Goal: Task Accomplishment & Management: Use online tool/utility

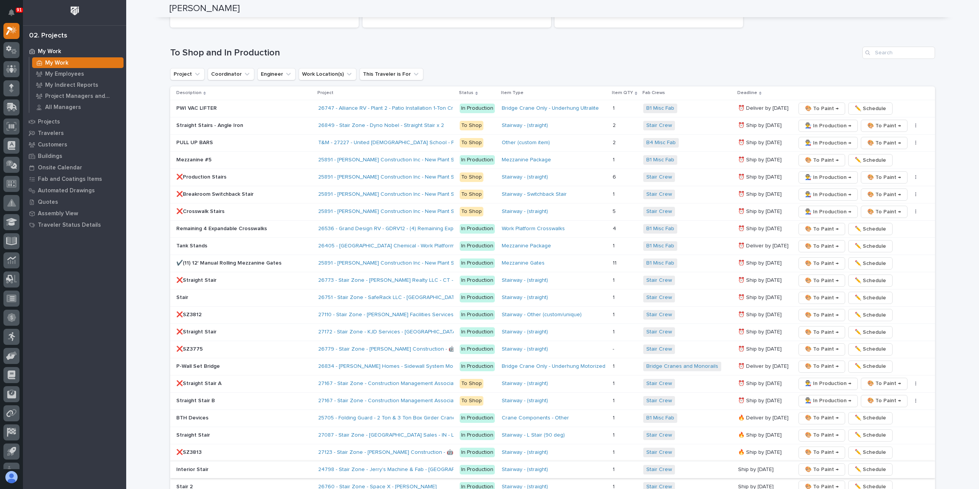
scroll to position [1071, 0]
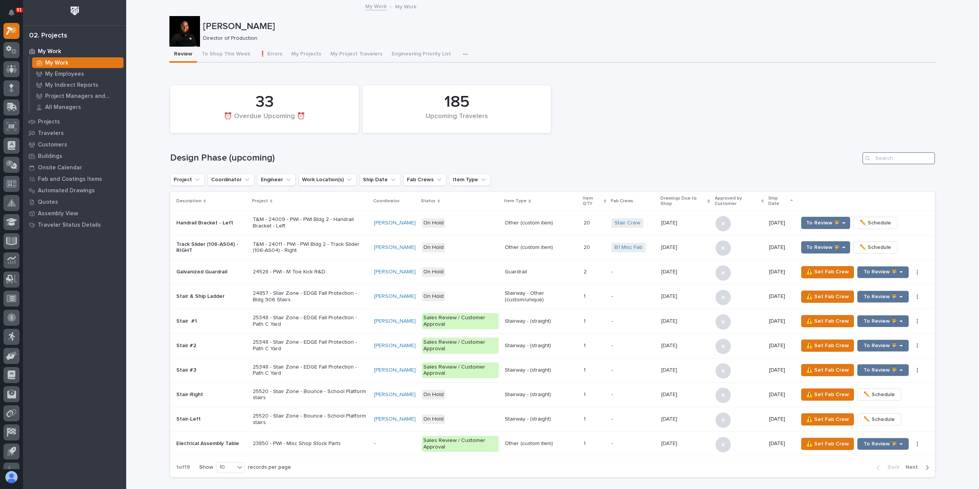
click at [886, 156] on input "Search" at bounding box center [899, 158] width 73 height 12
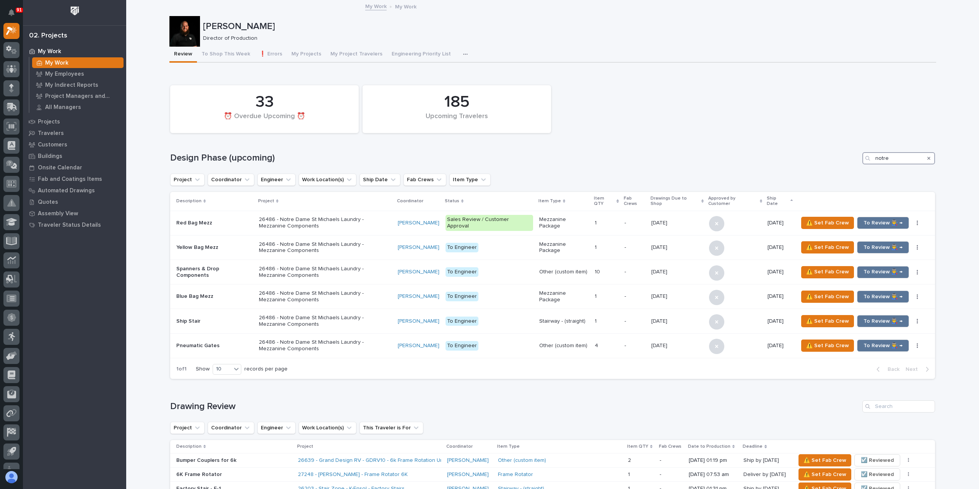
type input "notre"
click at [17, 90] on div at bounding box center [11, 88] width 16 height 16
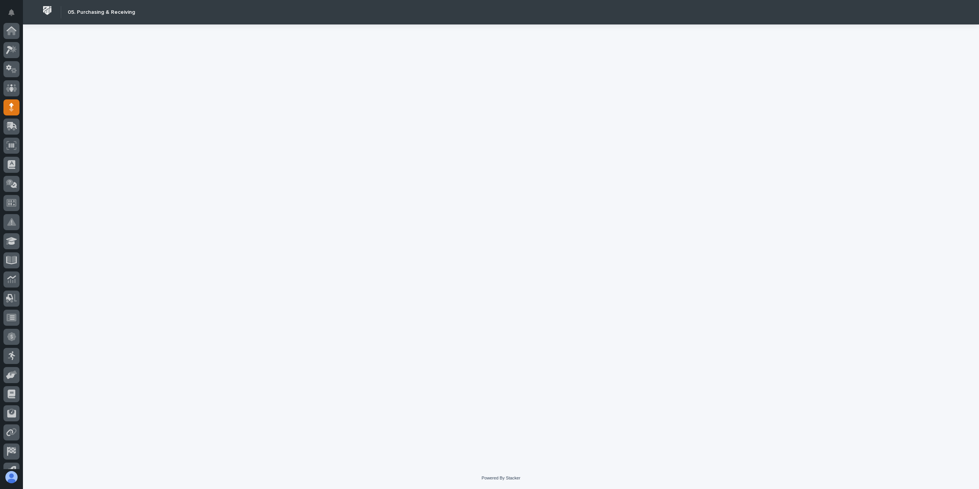
scroll to position [50, 0]
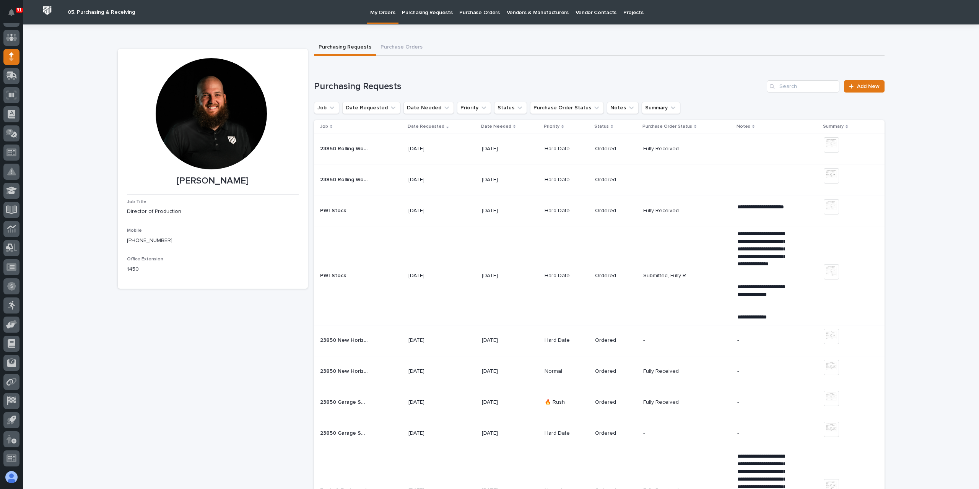
click at [432, 13] on p "Purchasing Requests" at bounding box center [427, 8] width 50 height 16
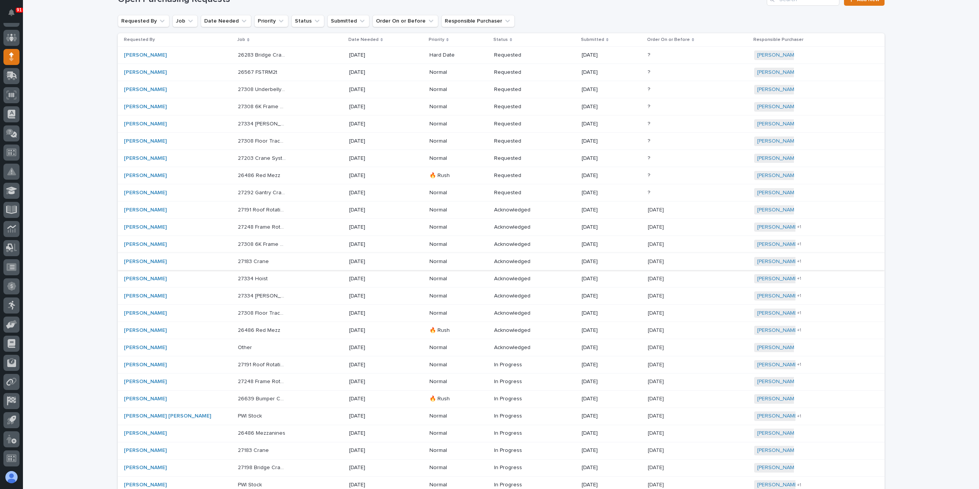
scroll to position [38, 0]
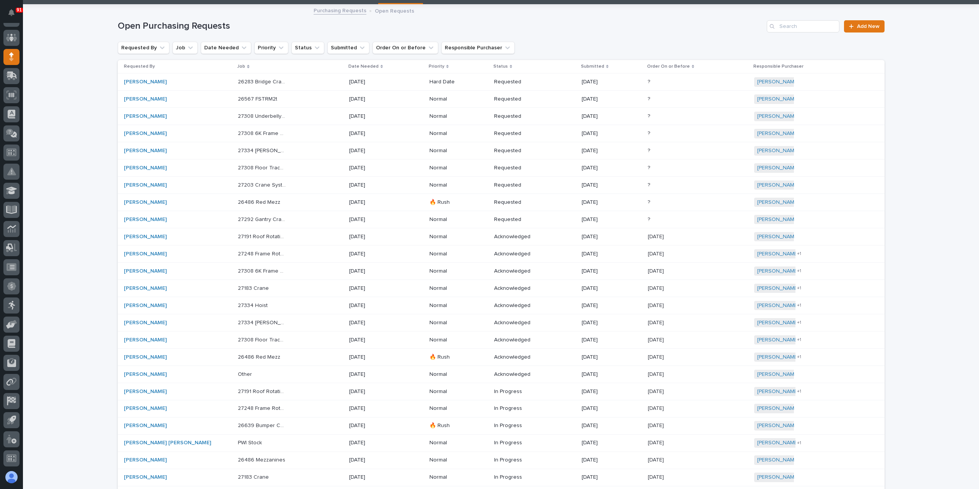
click at [256, 188] on div "27203 Crane System 27203 Crane System" at bounding box center [290, 185] width 105 height 13
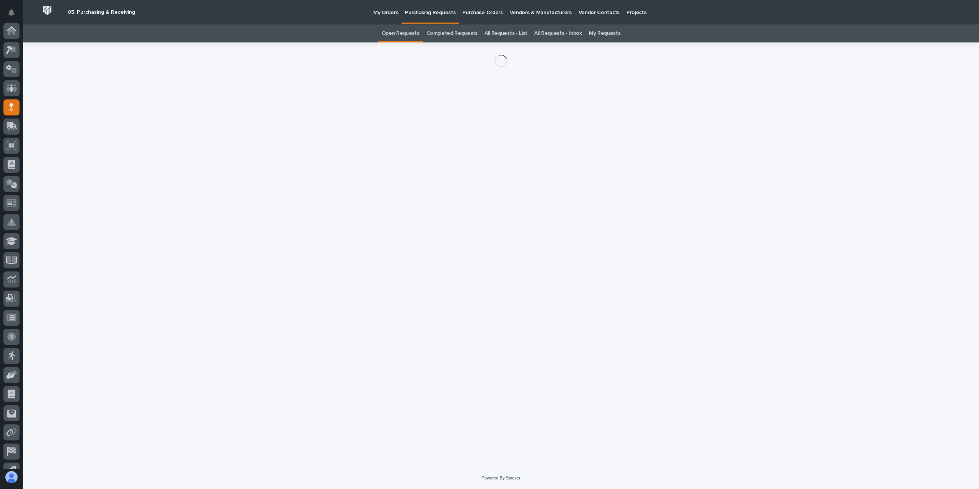
scroll to position [50, 0]
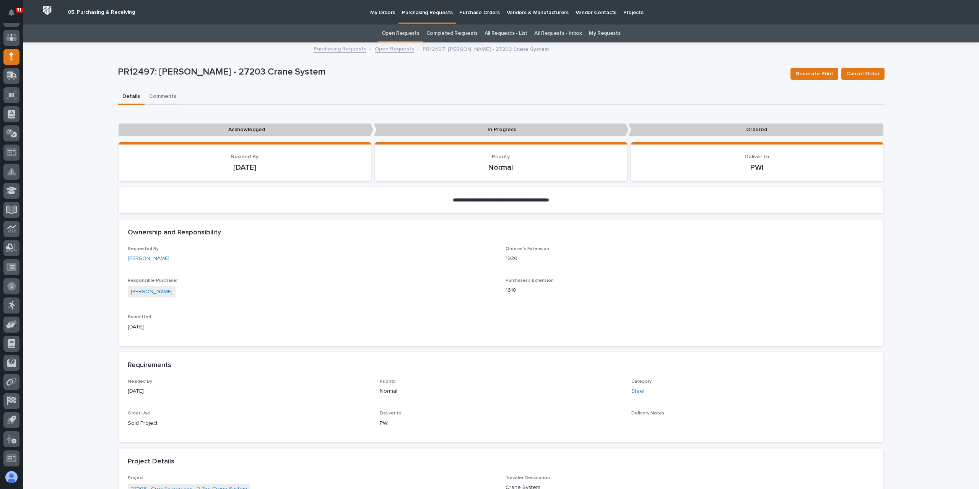
click at [162, 101] on button "Comments" at bounding box center [163, 97] width 36 height 16
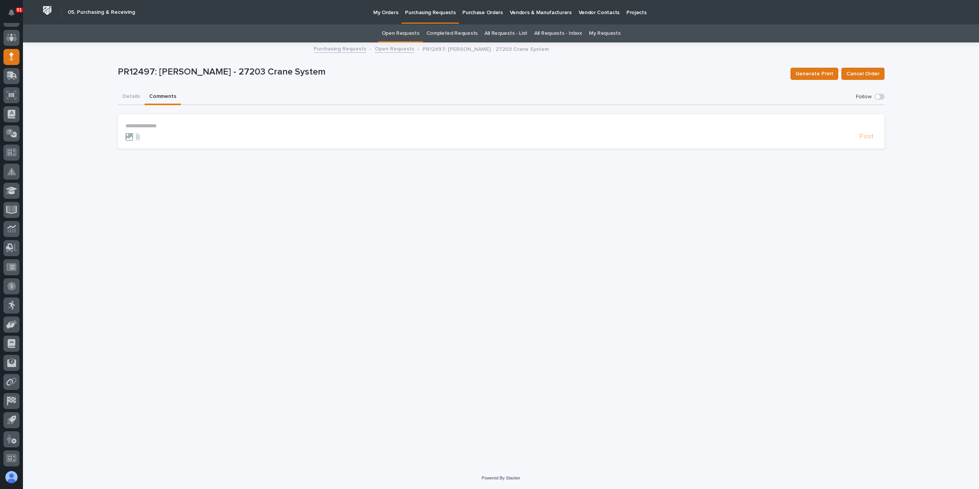
click at [235, 128] on p "**********" at bounding box center [501, 126] width 752 height 7
click at [861, 141] on span "Post" at bounding box center [867, 140] width 15 height 9
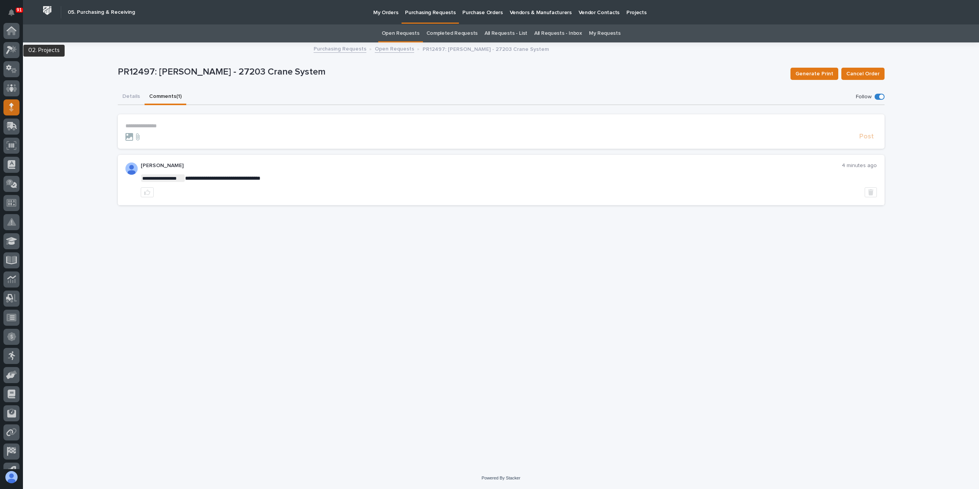
click at [8, 51] on icon at bounding box center [9, 50] width 7 height 8
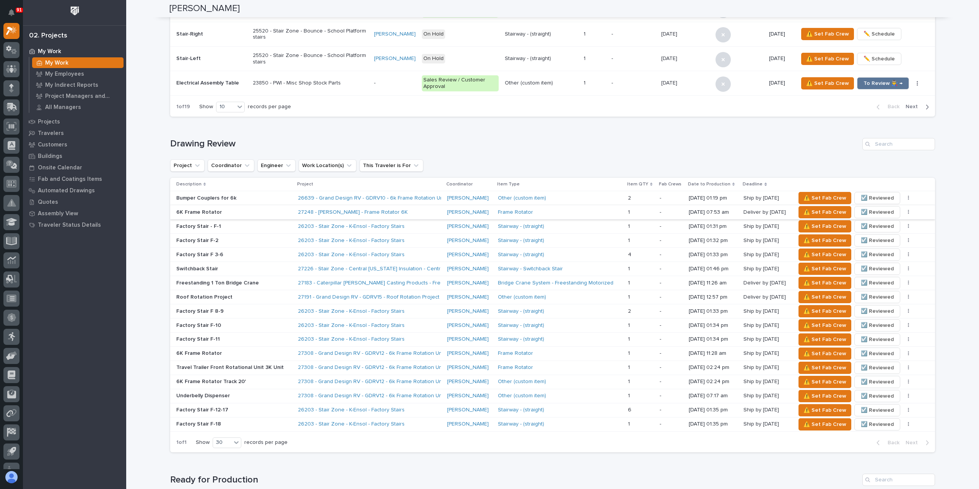
scroll to position [383, 0]
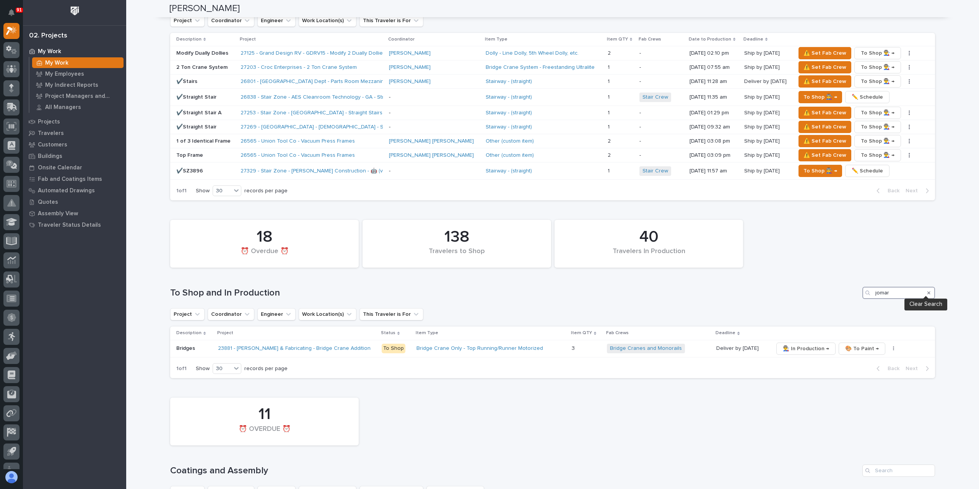
type input "jomar"
click at [928, 291] on icon "Search" at bounding box center [929, 293] width 3 height 5
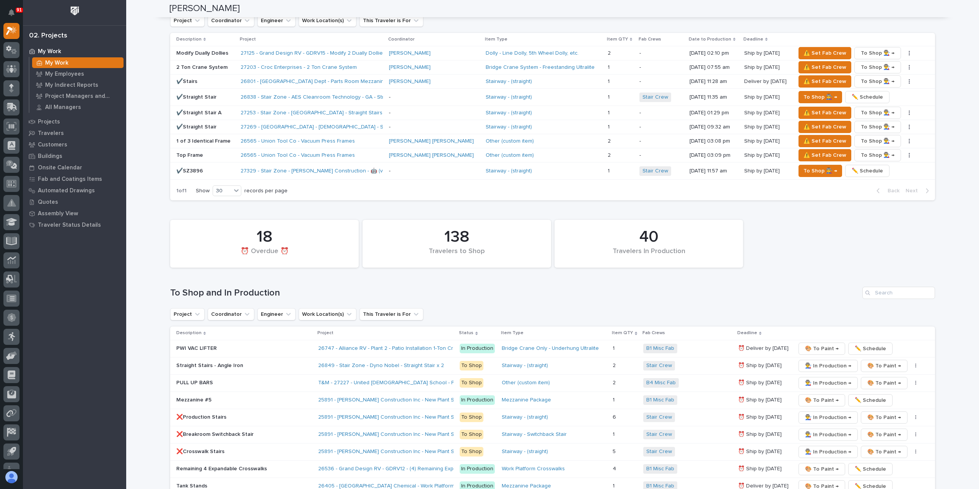
scroll to position [1089, 0]
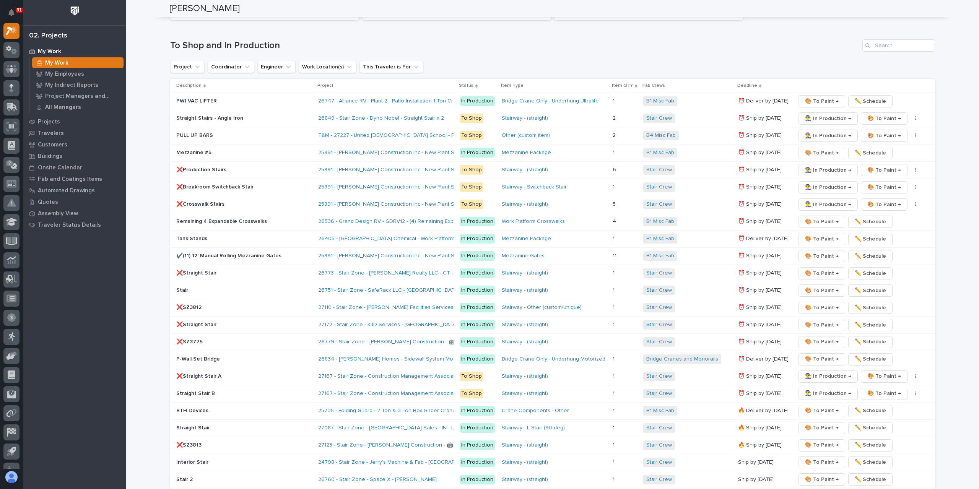
click at [876, 45] on div "40 Travelers In Production 18 ⏰ Overdue ⏰ 138 Travelers to Shop To Shop and In …" at bounding box center [552, 301] width 765 height 665
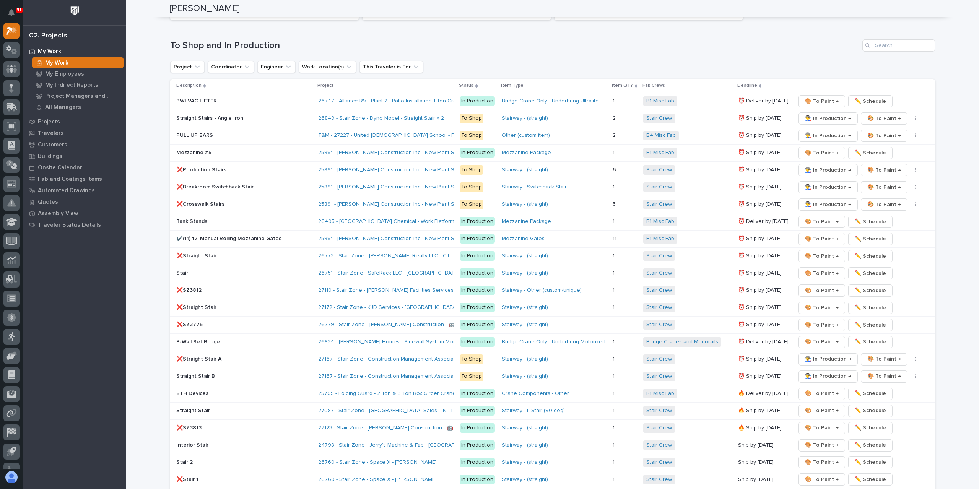
scroll to position [1099, 0]
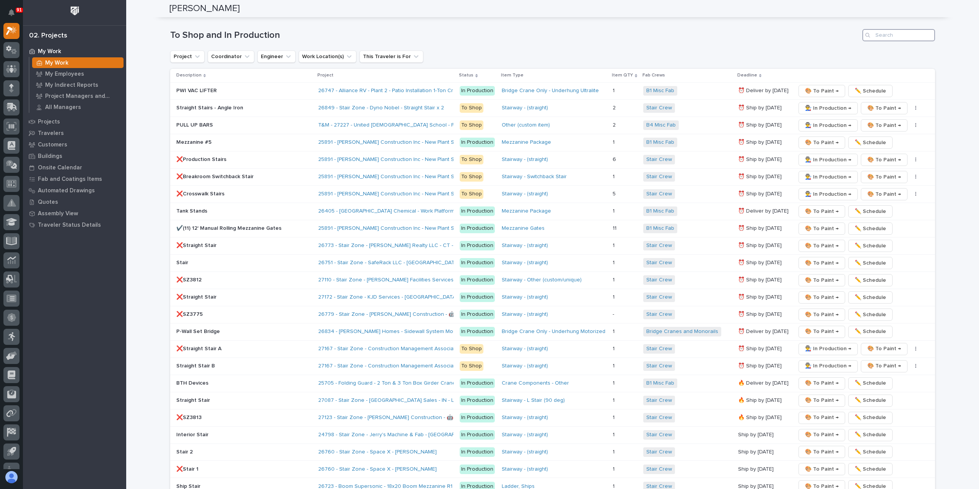
click at [887, 34] on input "Search" at bounding box center [899, 35] width 73 height 12
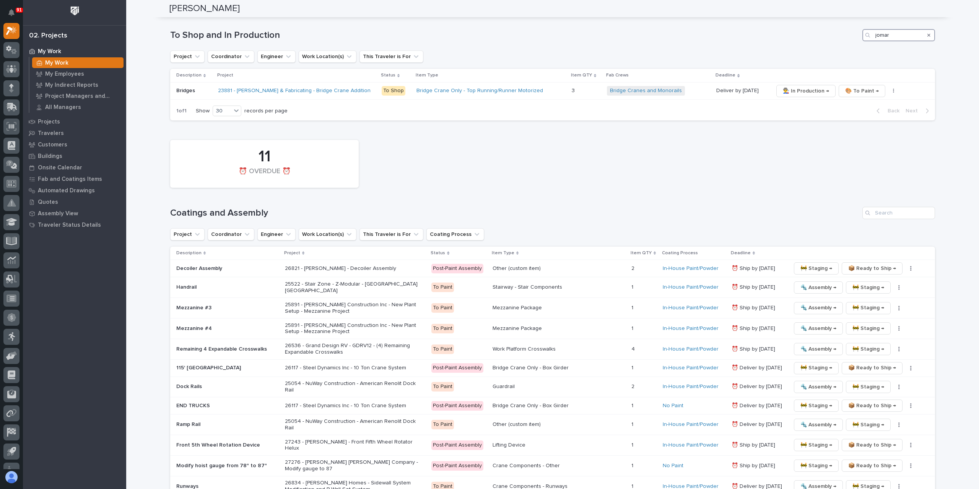
scroll to position [852, 0]
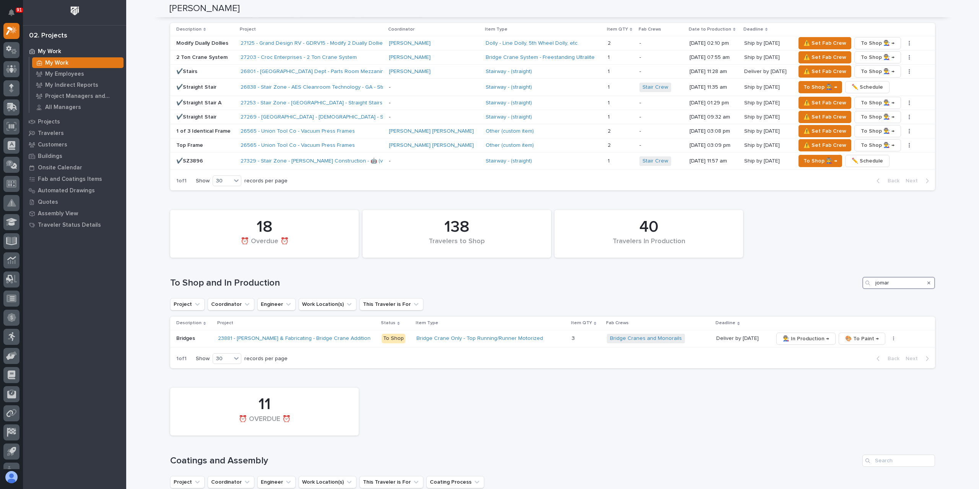
type input "jomar"
click at [181, 336] on p "Bridges" at bounding box center [194, 339] width 36 height 7
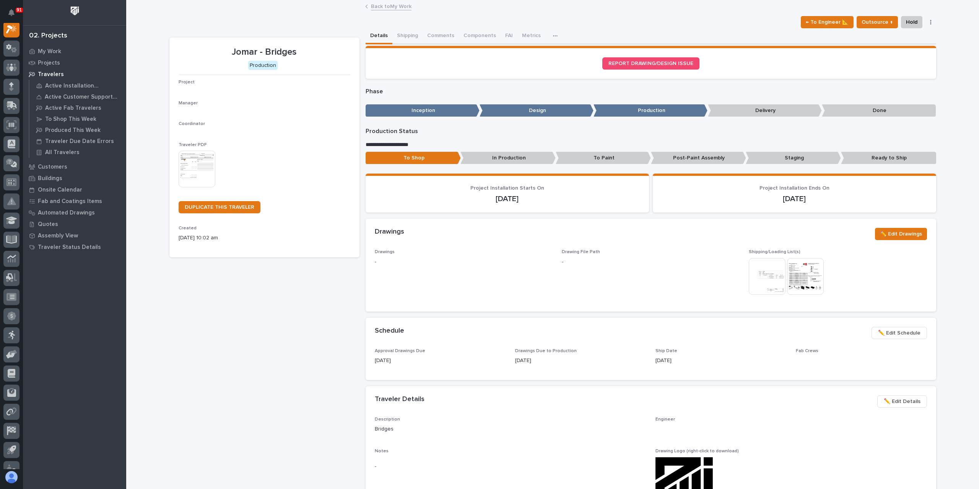
scroll to position [19, 0]
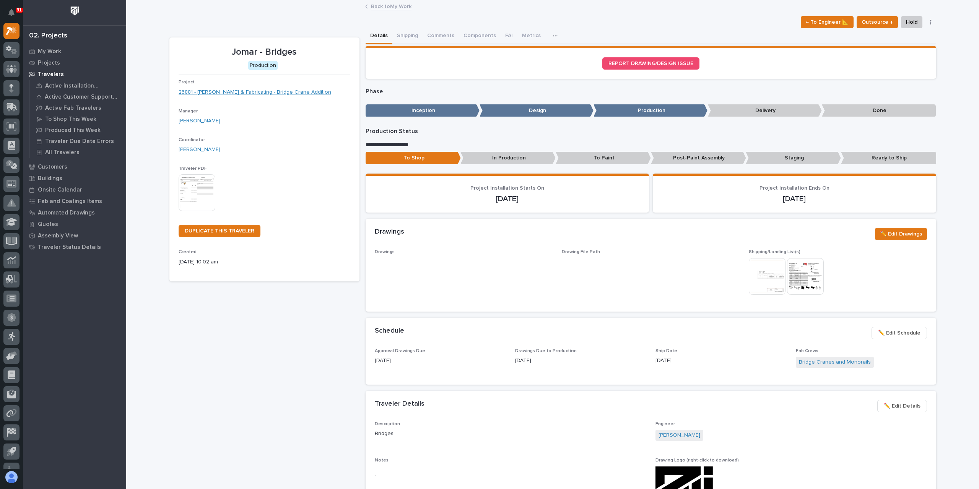
click at [219, 92] on link "23881 - Jomar Machining & Fabricating - Bridge Crane Addition" at bounding box center [255, 92] width 153 height 8
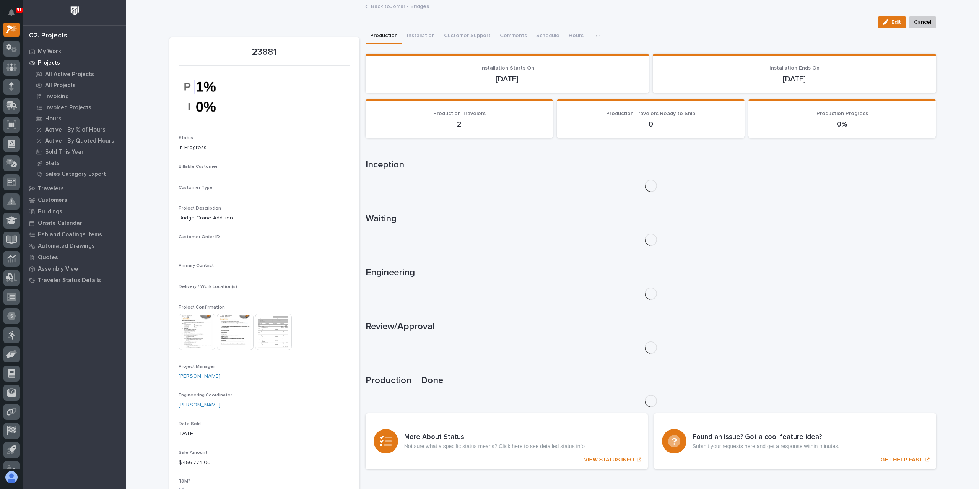
scroll to position [19, 0]
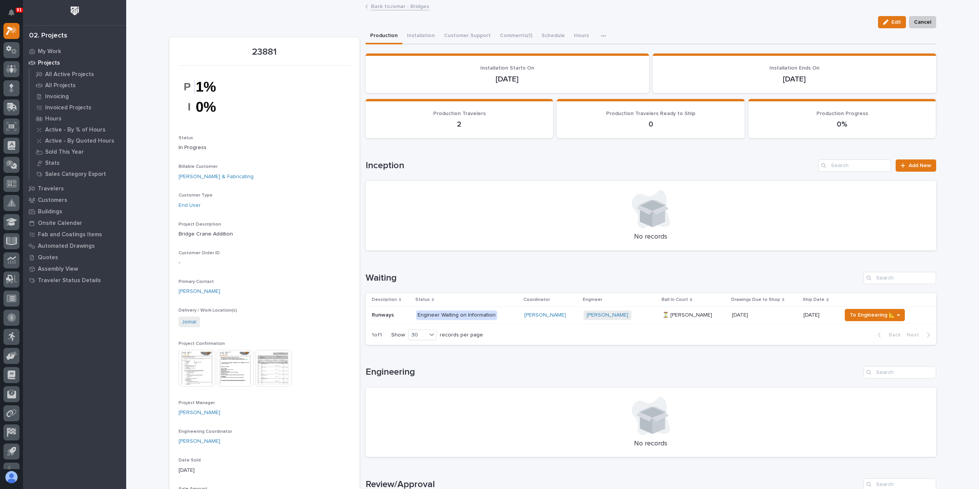
click at [376, 313] on p "Runways" at bounding box center [384, 315] width 24 height 8
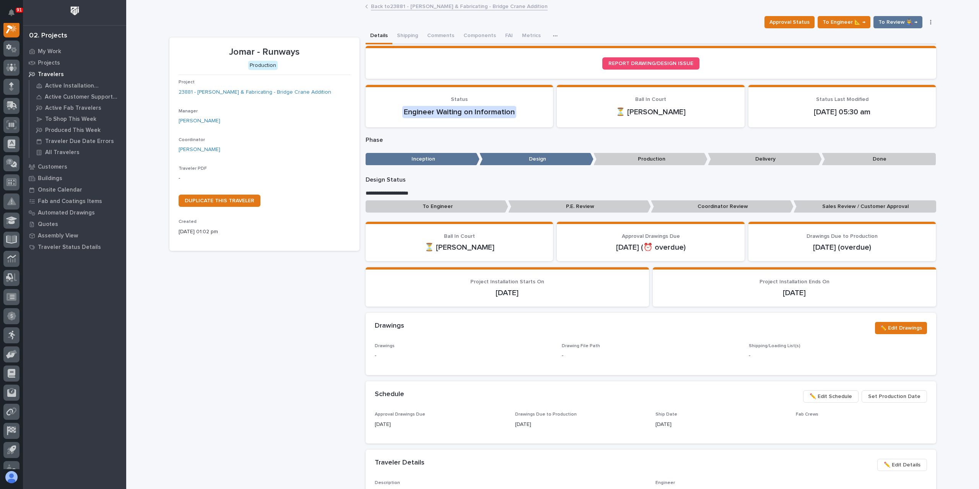
scroll to position [19, 0]
click at [430, 36] on button "Comments" at bounding box center [441, 36] width 36 height 16
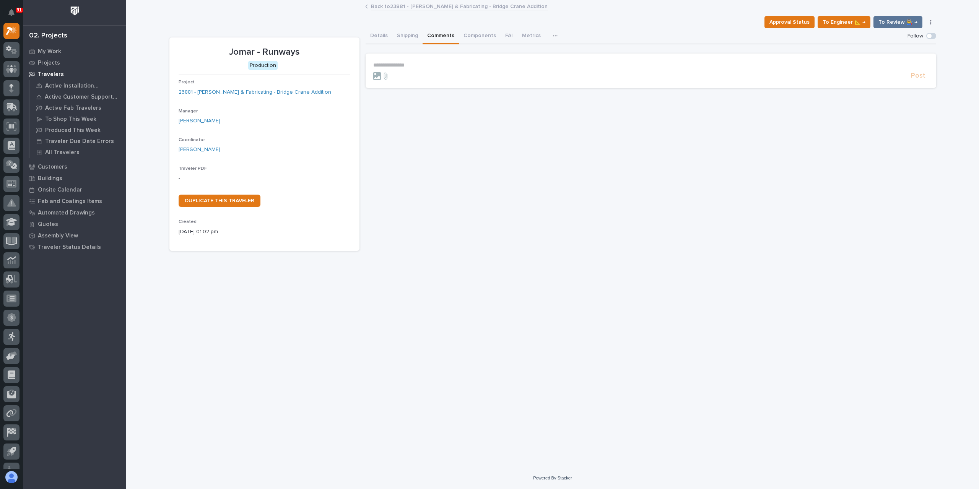
click at [406, 65] on p "**********" at bounding box center [650, 65] width 555 height 7
click at [925, 82] on span "Post" at bounding box center [918, 79] width 15 height 9
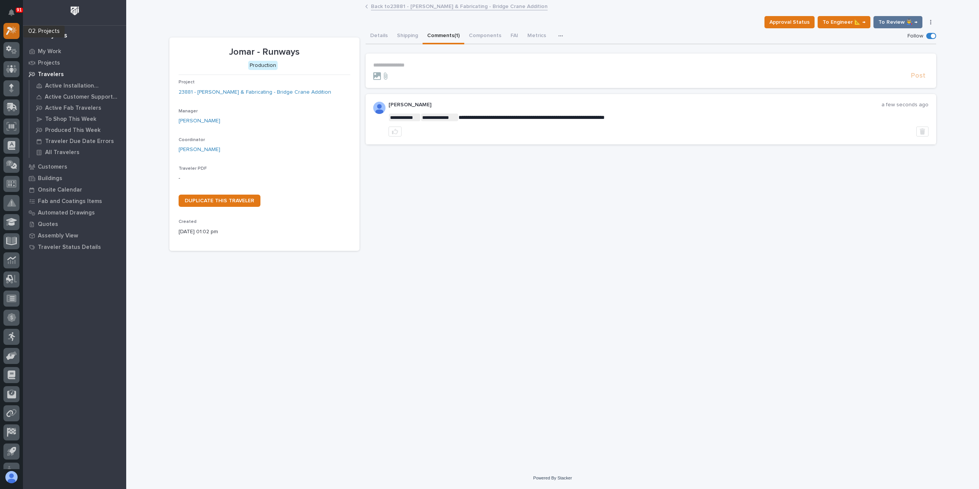
click at [11, 33] on icon at bounding box center [11, 30] width 11 height 9
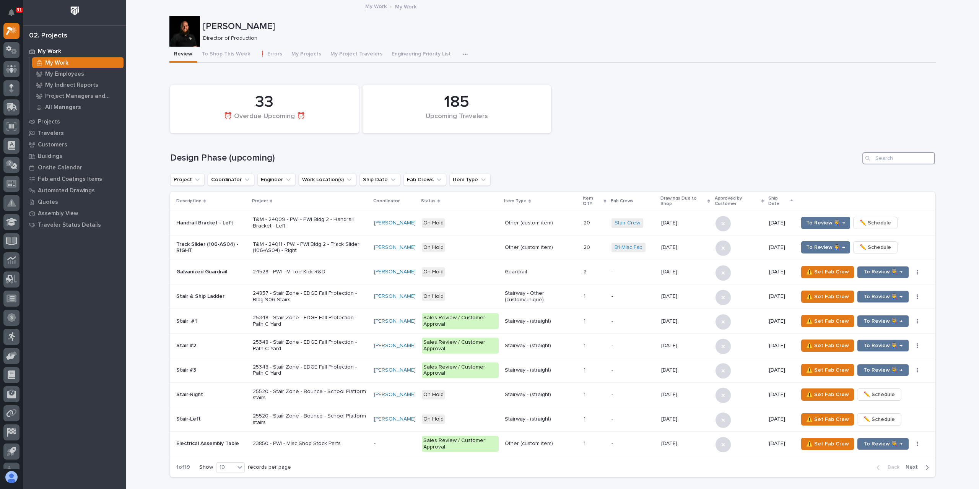
click at [897, 160] on input "Search" at bounding box center [899, 158] width 73 height 12
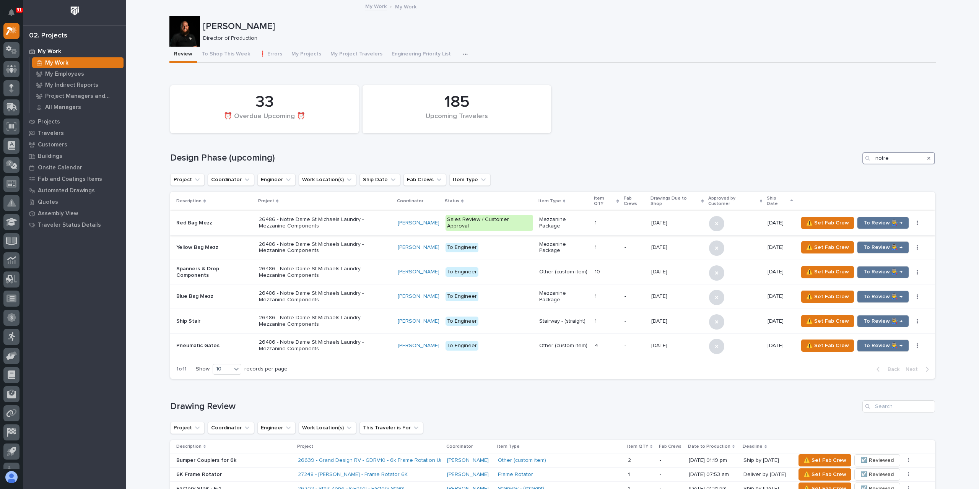
type input "notre"
click at [259, 221] on p "26486 - Notre Dame St Michaels Laundry - Mezzanine Components" at bounding box center [325, 223] width 133 height 13
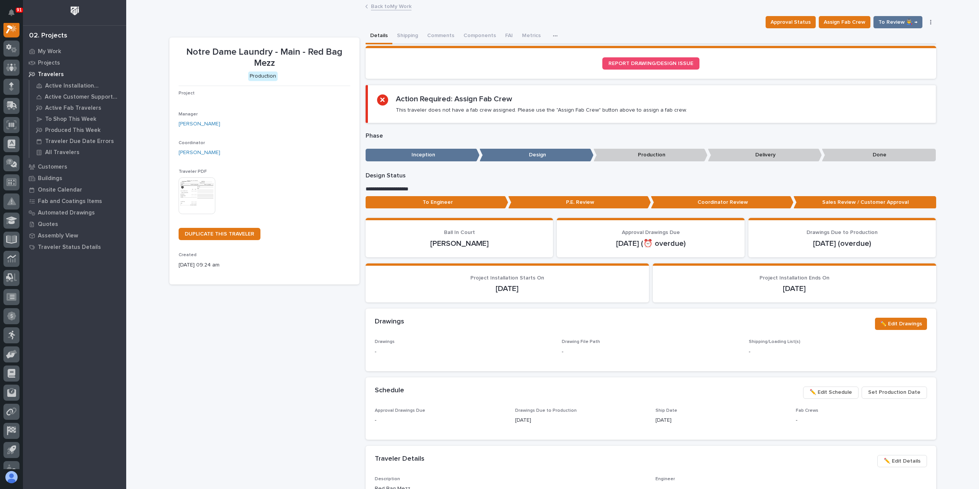
scroll to position [19, 0]
click at [217, 101] on link "26486 - Notre Dame St Michaels Laundry - Mezzanine Components" at bounding box center [262, 103] width 166 height 8
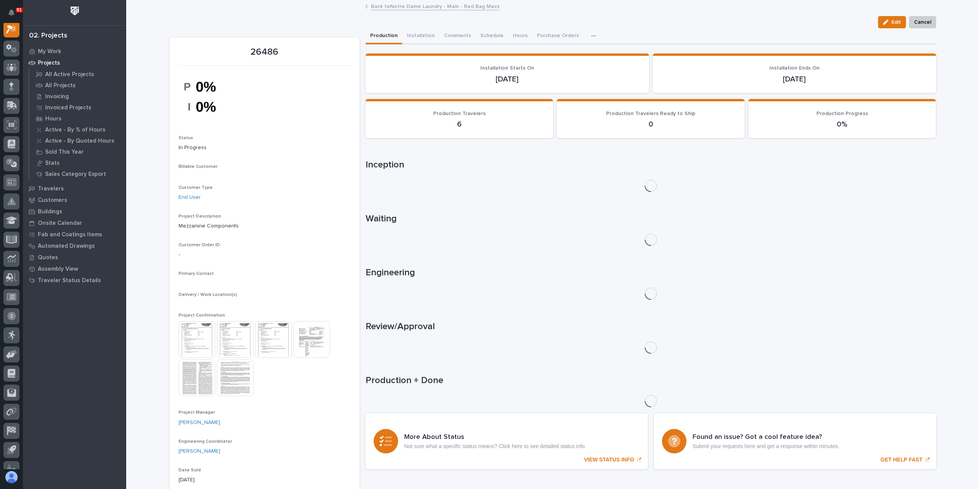
scroll to position [19, 0]
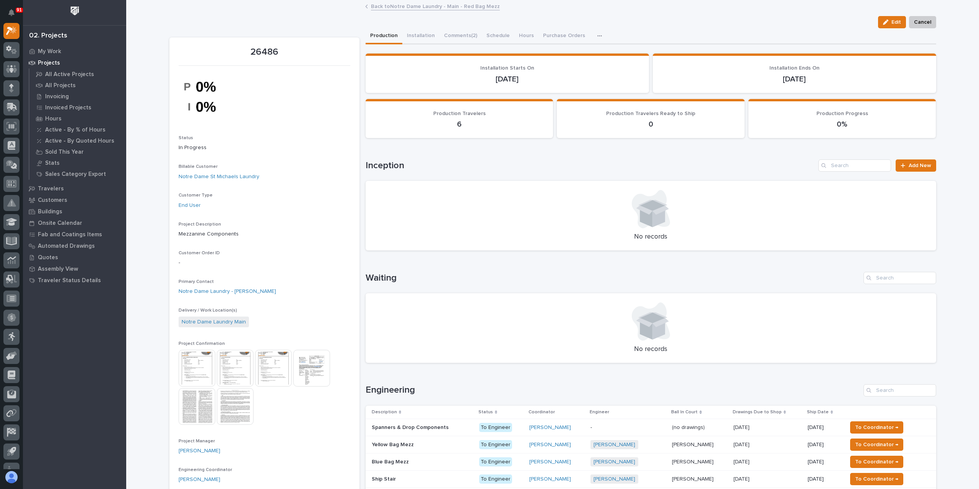
click at [203, 362] on img at bounding box center [197, 368] width 37 height 37
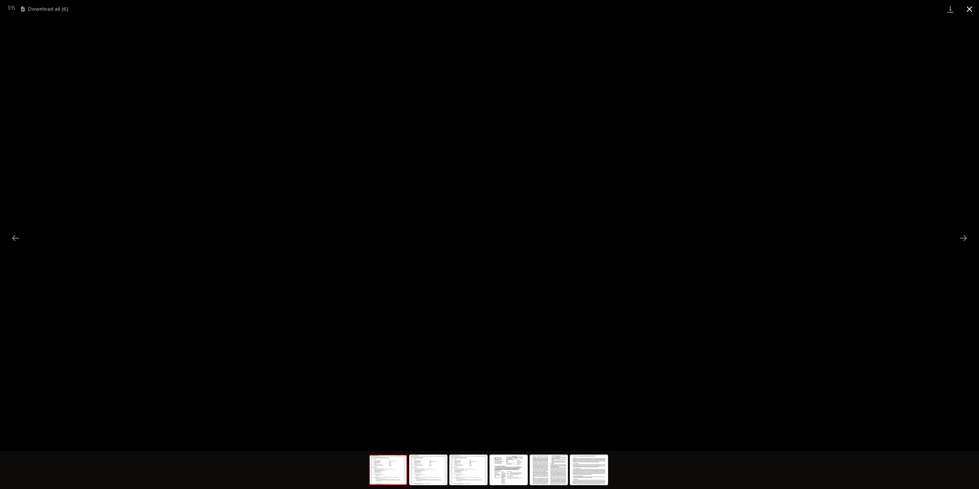
click at [966, 9] on button "Close gallery" at bounding box center [969, 9] width 19 height 18
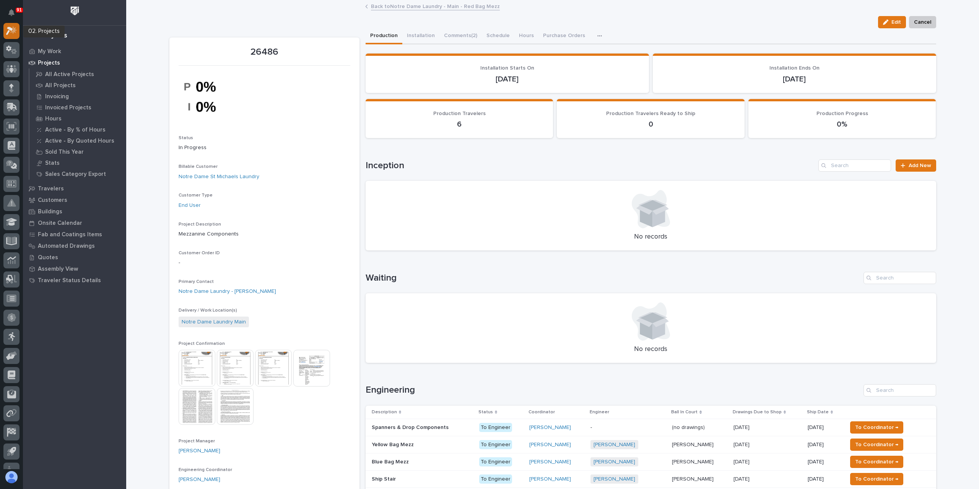
click at [7, 30] on icon at bounding box center [11, 30] width 11 height 9
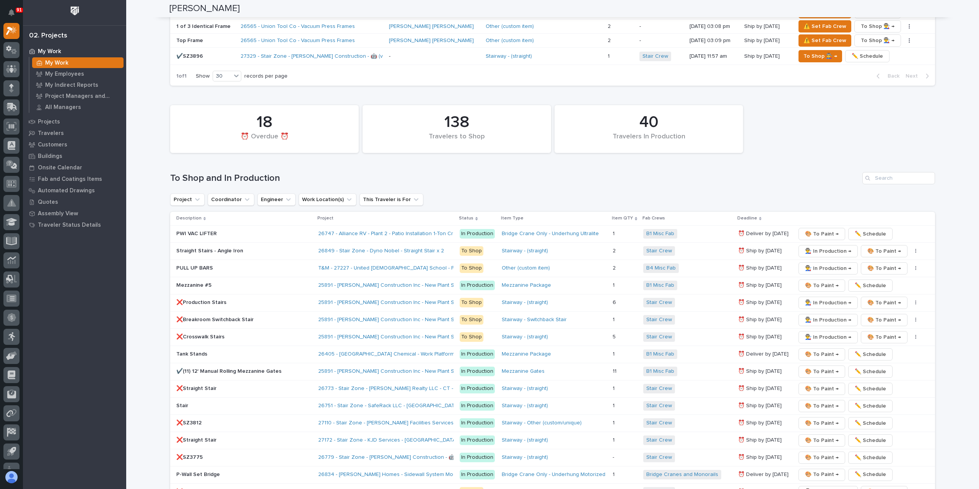
scroll to position [765, 0]
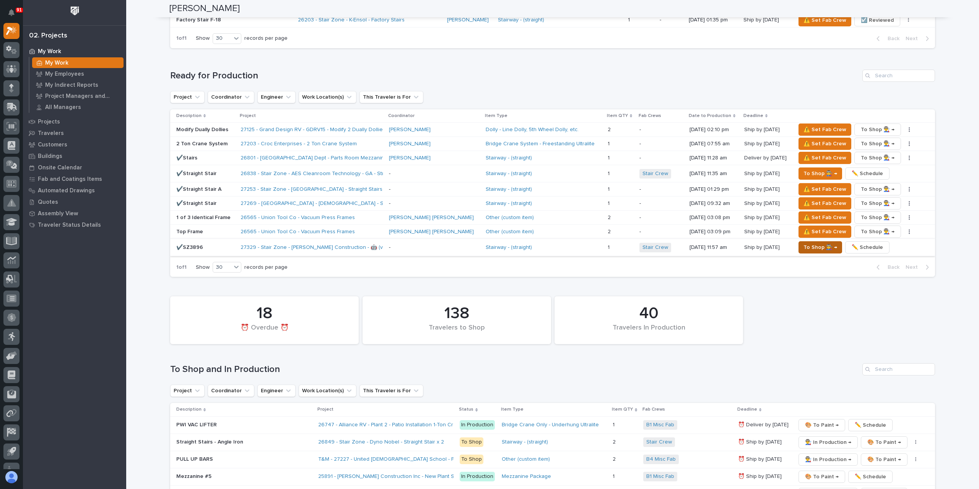
click at [799, 248] on button "To Shop 👨‍🏭 →" at bounding box center [821, 247] width 44 height 12
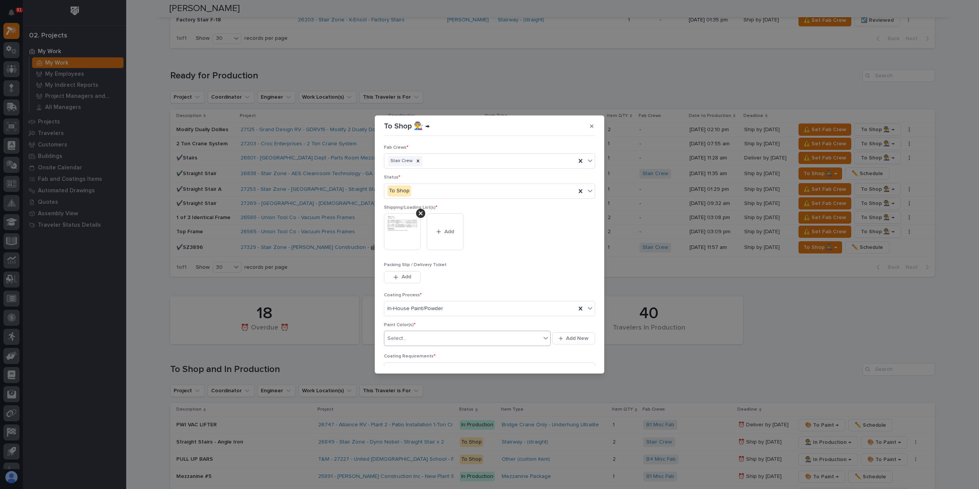
click at [413, 334] on div "Select..." at bounding box center [462, 338] width 156 height 13
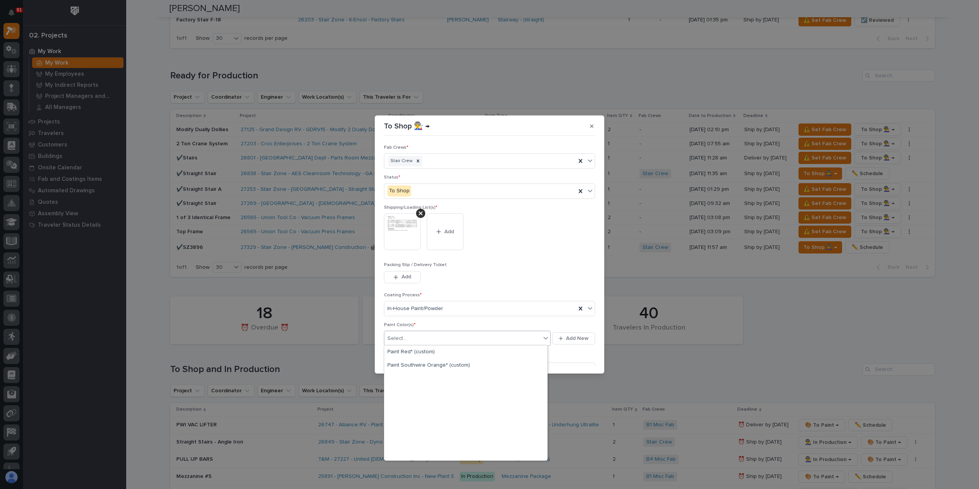
scroll to position [230, 0]
click at [415, 394] on div "Paint Yellow" at bounding box center [465, 390] width 163 height 13
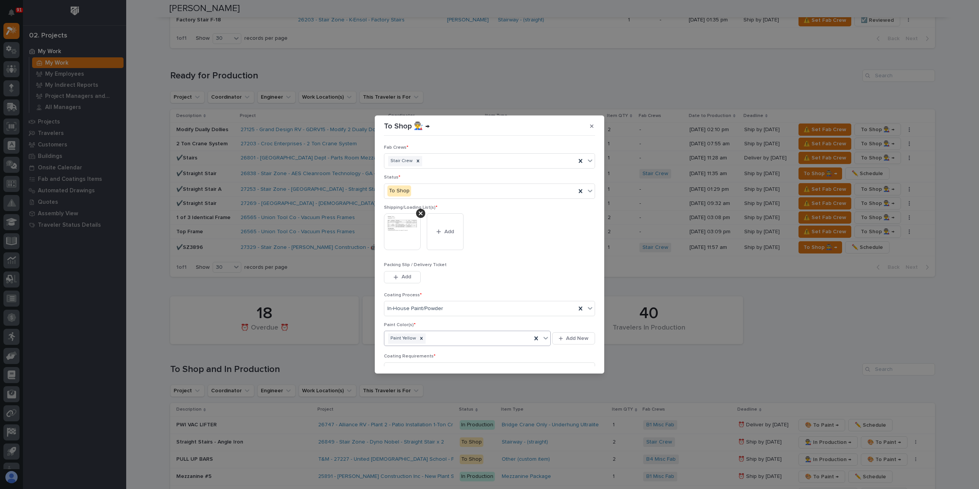
scroll to position [41, 0]
click at [577, 366] on button "Save" at bounding box center [579, 362] width 33 height 12
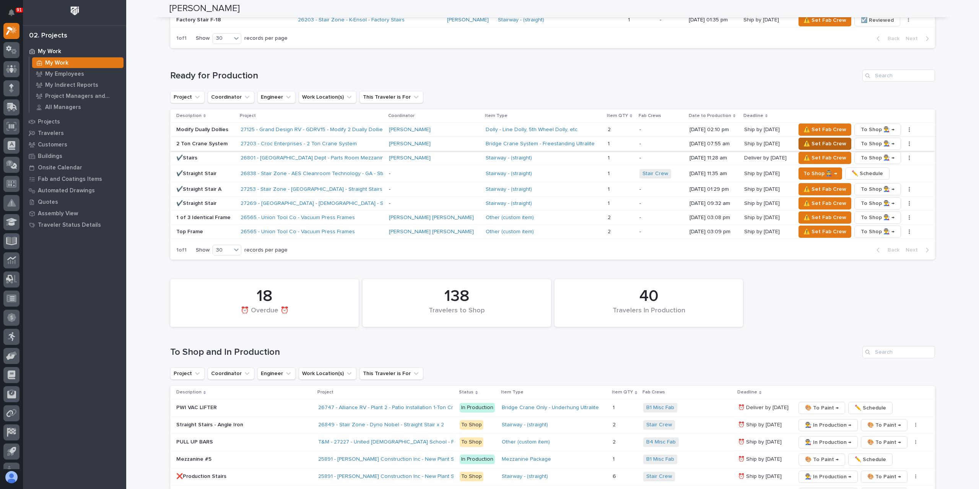
click at [811, 140] on span "⚠️ Set Fab Crew" at bounding box center [825, 143] width 43 height 9
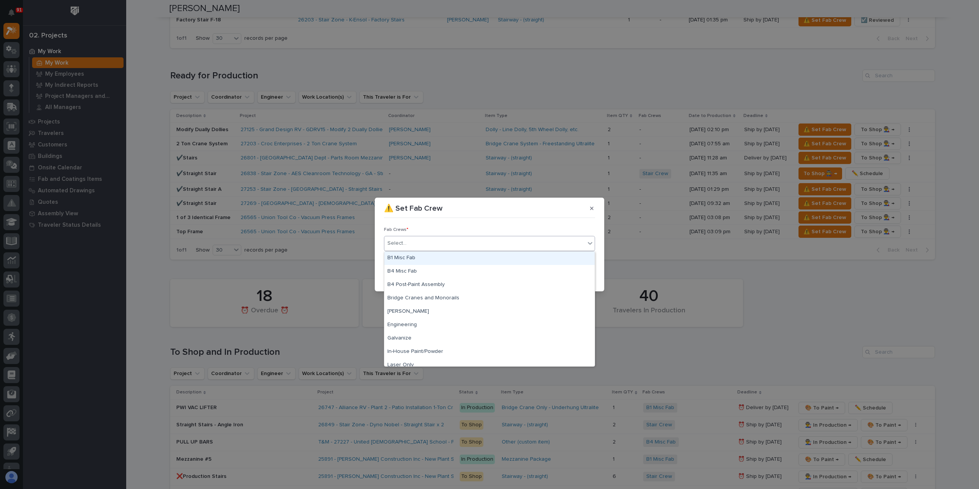
click at [407, 241] on div "Select..." at bounding box center [484, 243] width 201 height 13
click at [420, 299] on div "Bridge Cranes and Monorails" at bounding box center [489, 298] width 210 height 13
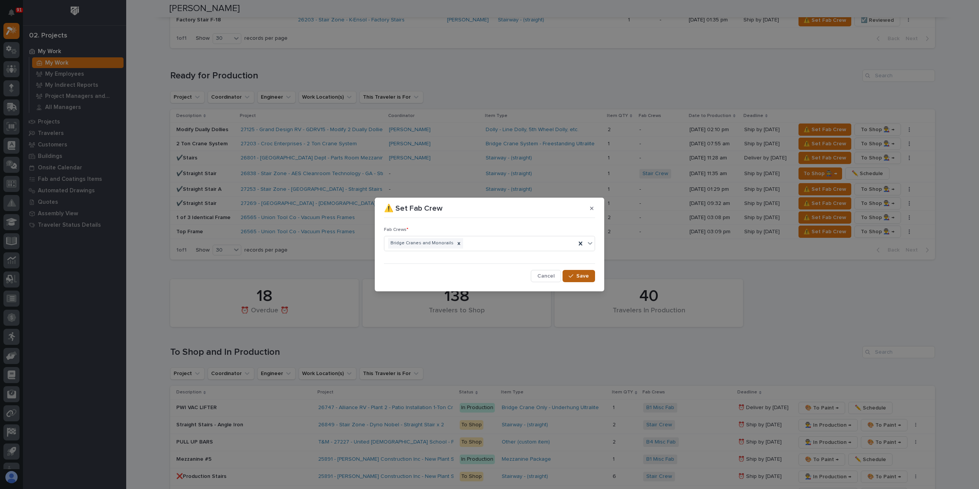
click at [569, 275] on button "Save" at bounding box center [579, 276] width 33 height 12
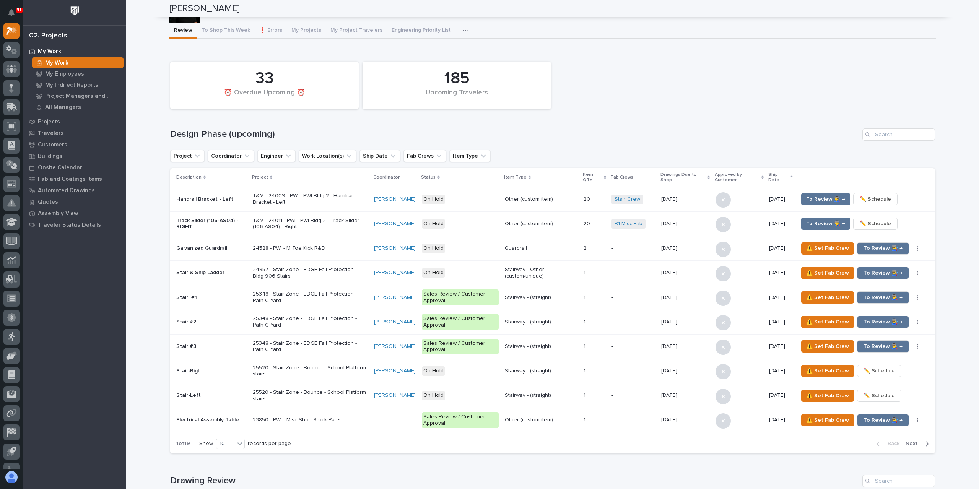
scroll to position [0, 0]
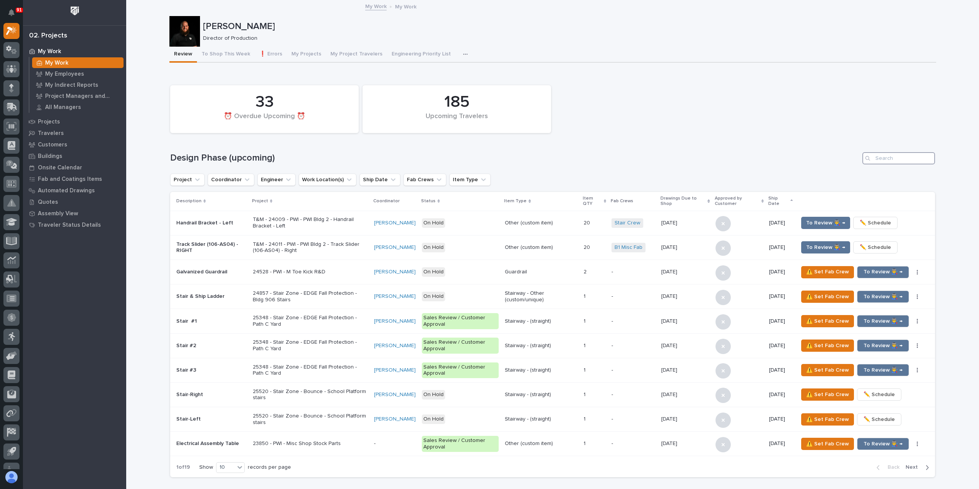
click at [886, 154] on input "Search" at bounding box center [899, 158] width 73 height 12
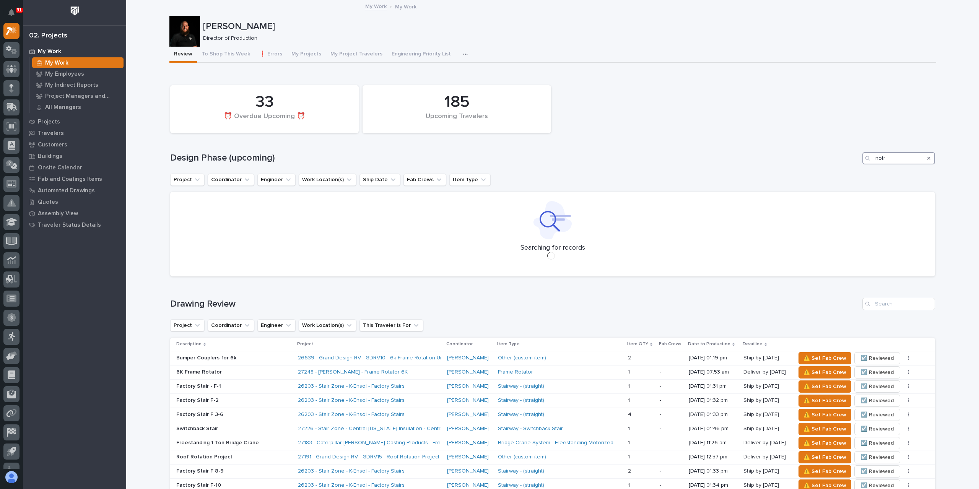
type input "notre"
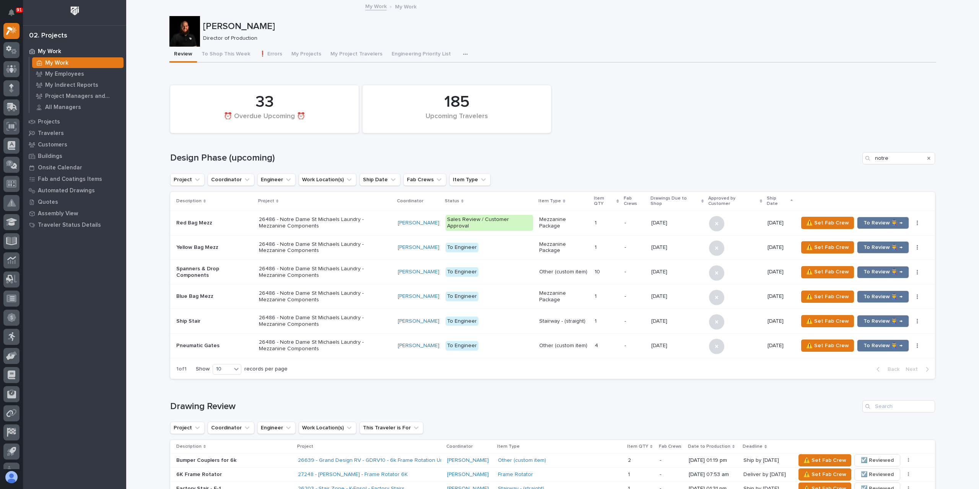
click at [305, 217] on p "26486 - Notre Dame St Michaels Laundry - Mezzanine Components" at bounding box center [325, 223] width 133 height 13
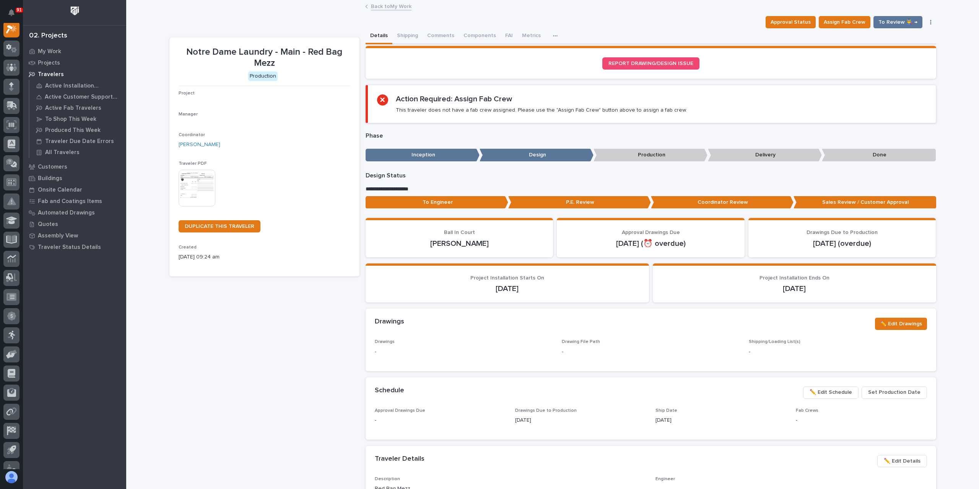
scroll to position [19, 0]
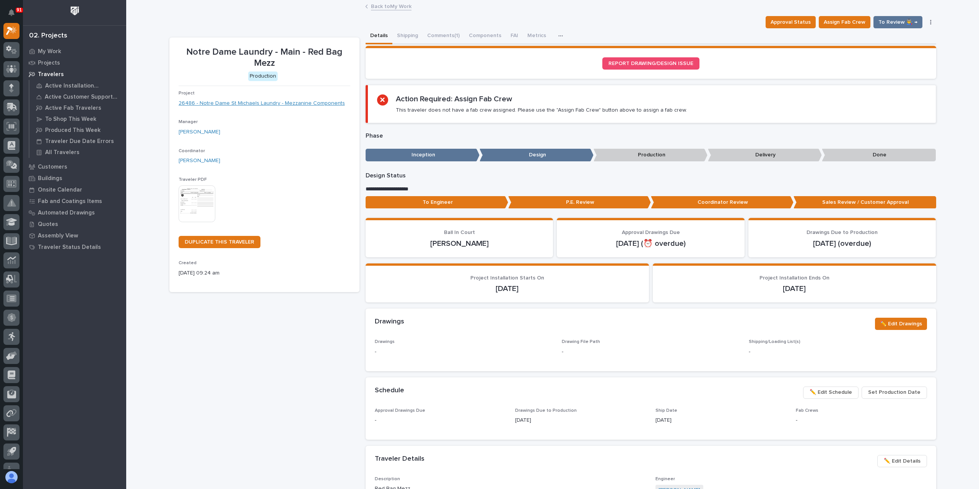
click at [231, 106] on link "26486 - Notre Dame St Michaels Laundry - Mezzanine Components" at bounding box center [262, 103] width 166 height 8
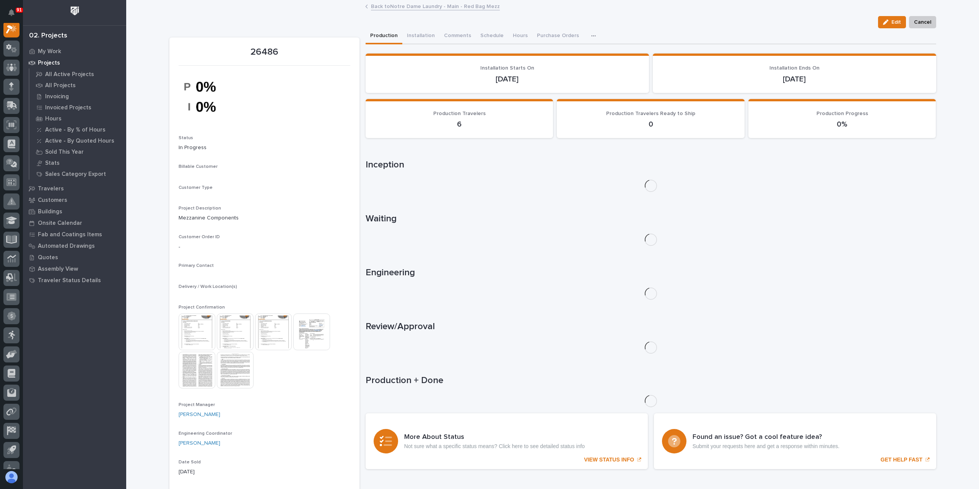
scroll to position [19, 0]
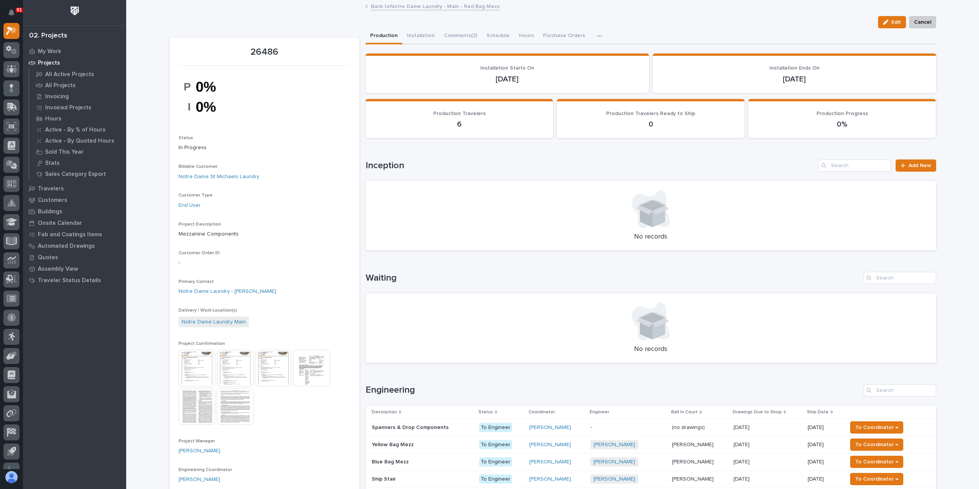
click at [191, 361] on img at bounding box center [197, 368] width 37 height 37
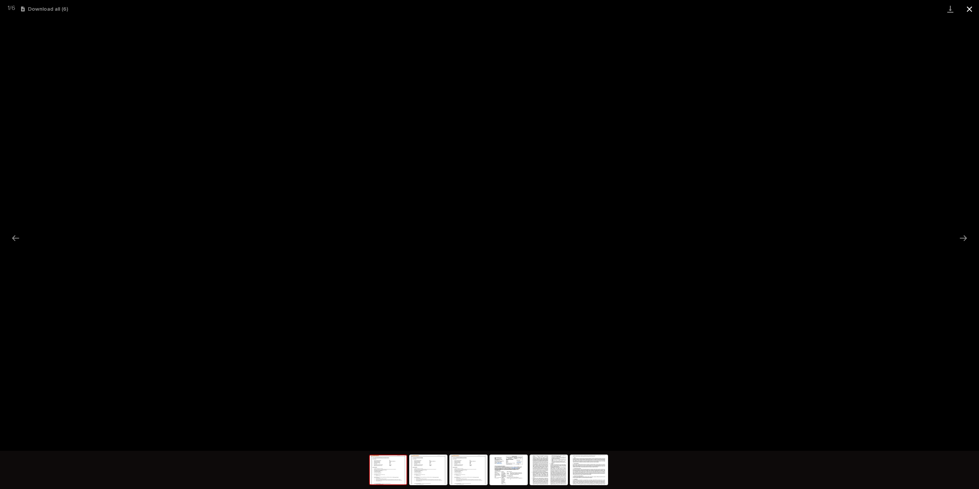
click at [974, 13] on button "Close gallery" at bounding box center [969, 9] width 19 height 18
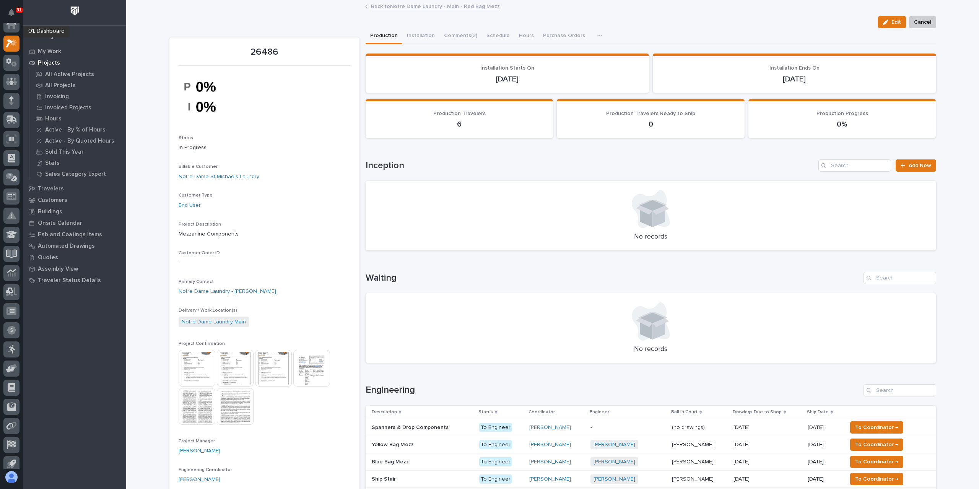
scroll to position [0, 0]
click at [16, 46] on icon at bounding box center [11, 50] width 11 height 9
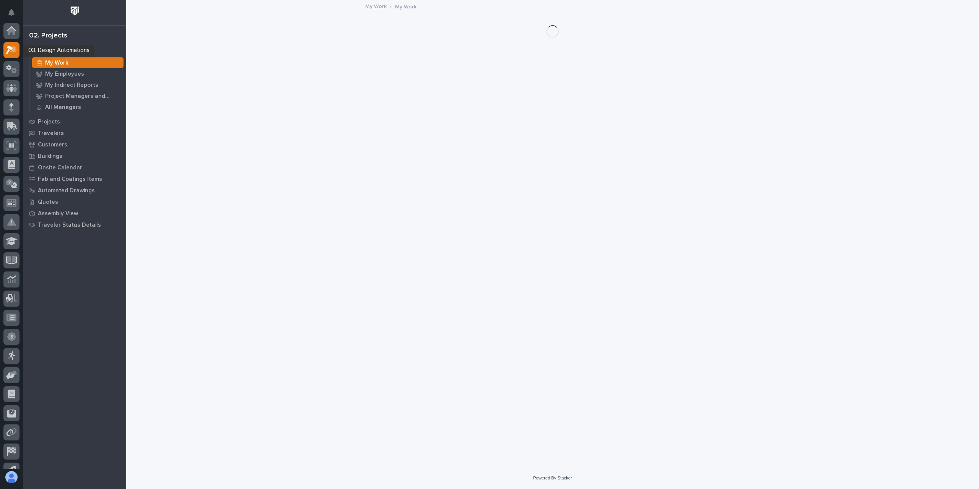
scroll to position [19, 0]
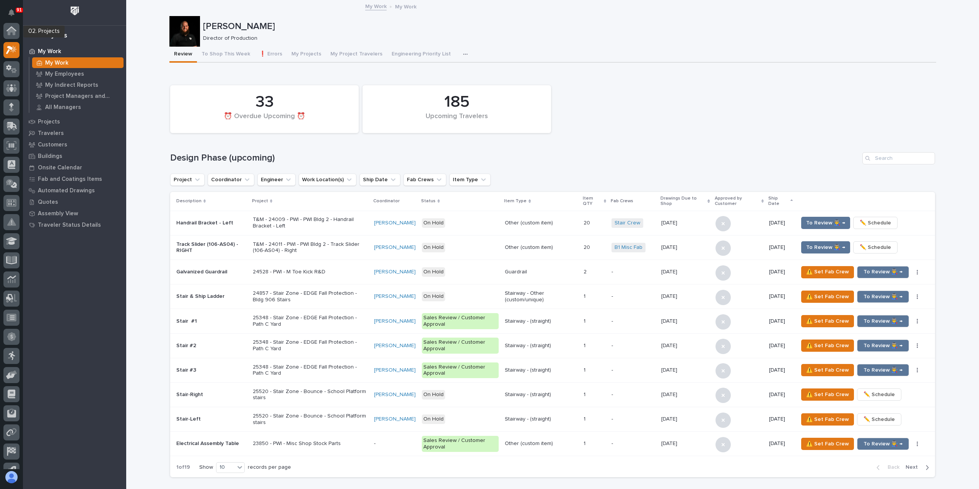
scroll to position [19, 0]
